Goal: Task Accomplishment & Management: Manage account settings

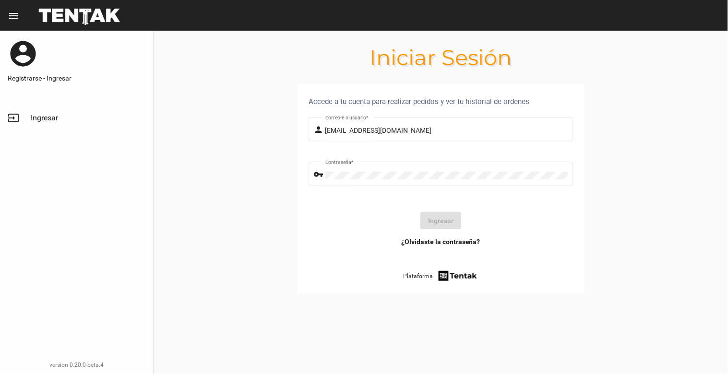
click at [461, 243] on link "¿Olvidaste la contraseña?" at bounding box center [440, 242] width 79 height 10
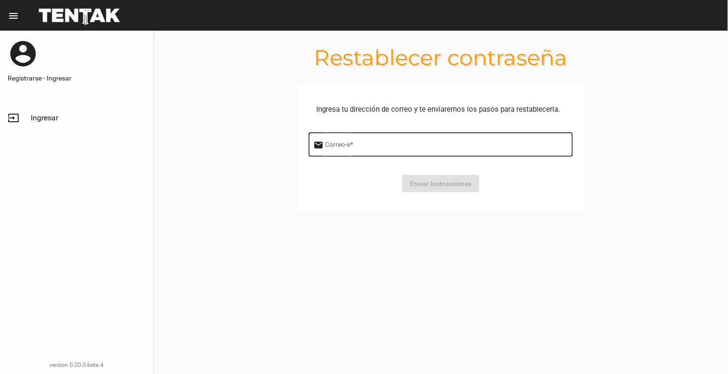
click at [395, 148] on input "Correo-e *" at bounding box center [446, 147] width 243 height 8
click at [54, 119] on span "Ingresar" at bounding box center [44, 118] width 27 height 10
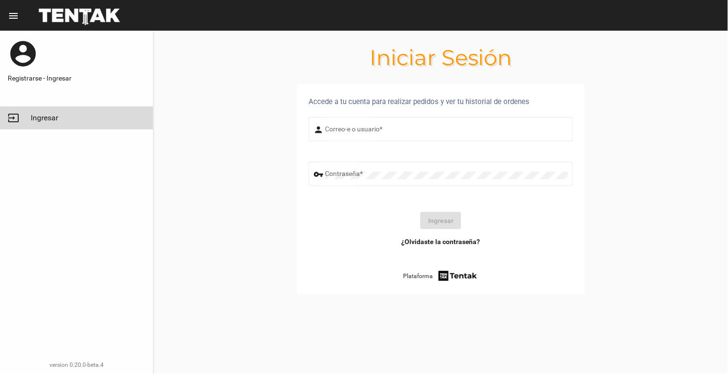
type input "[EMAIL_ADDRESS][DOMAIN_NAME]"
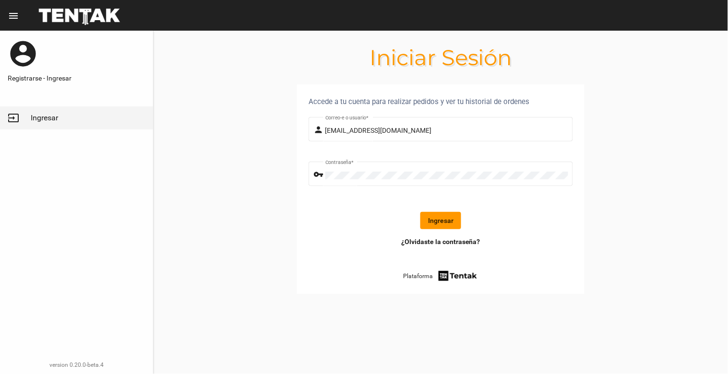
click at [439, 214] on button "Ingresar" at bounding box center [440, 220] width 41 height 17
